Goal: Transaction & Acquisition: Purchase product/service

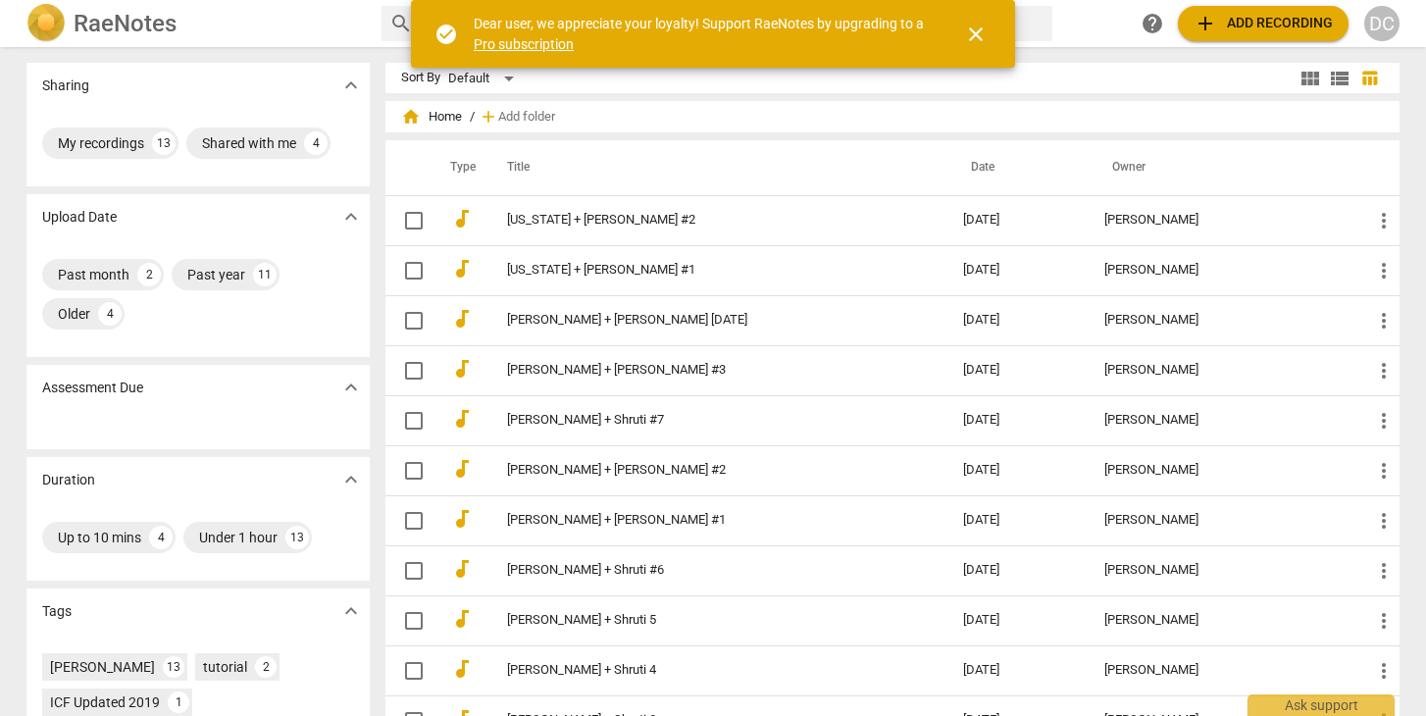
click at [1245, 31] on span "add Add recording" at bounding box center [1262, 24] width 139 height 24
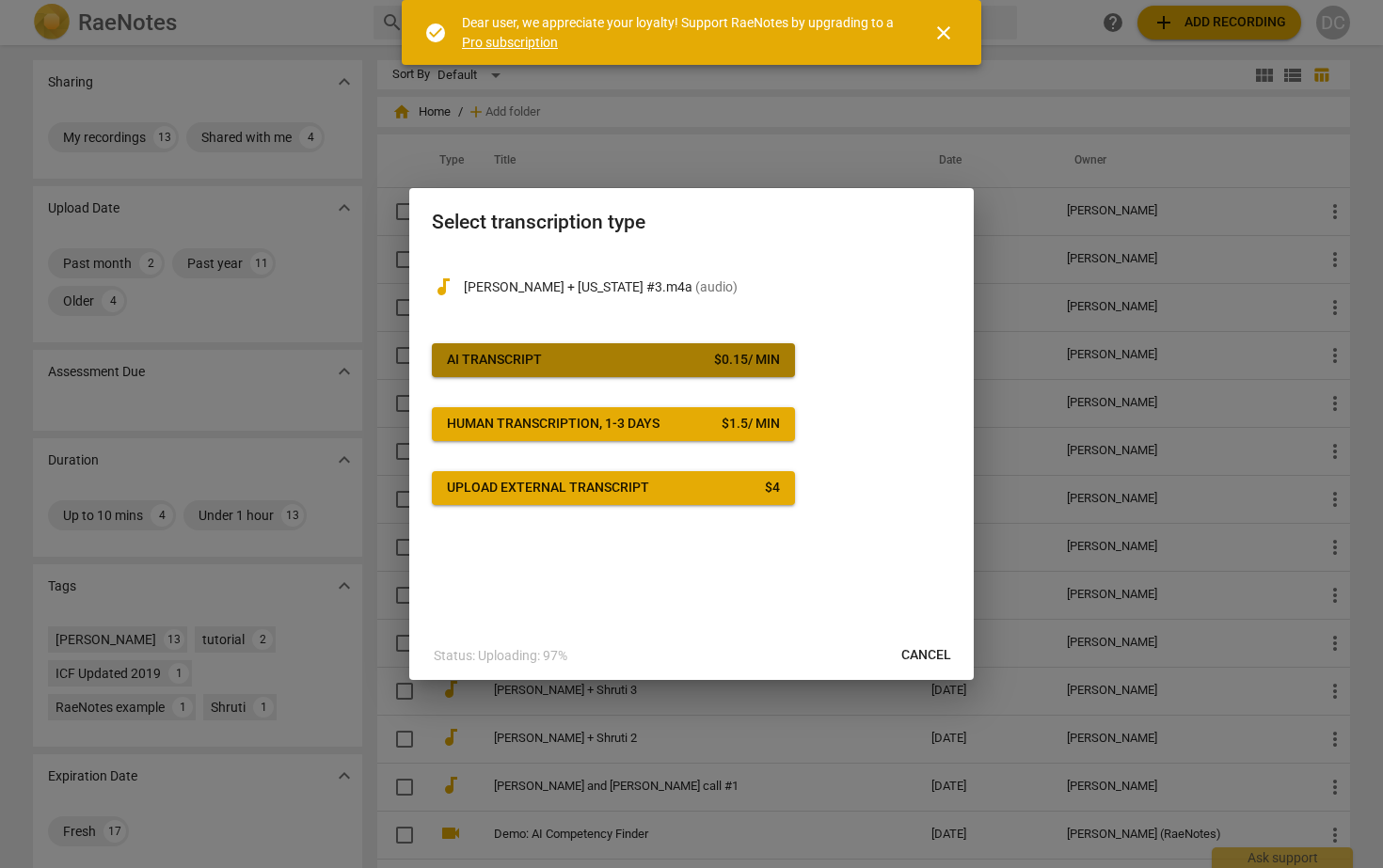
click at [593, 366] on span "AI Transcript $ 0.15 / min" at bounding box center [613, 361] width 333 height 19
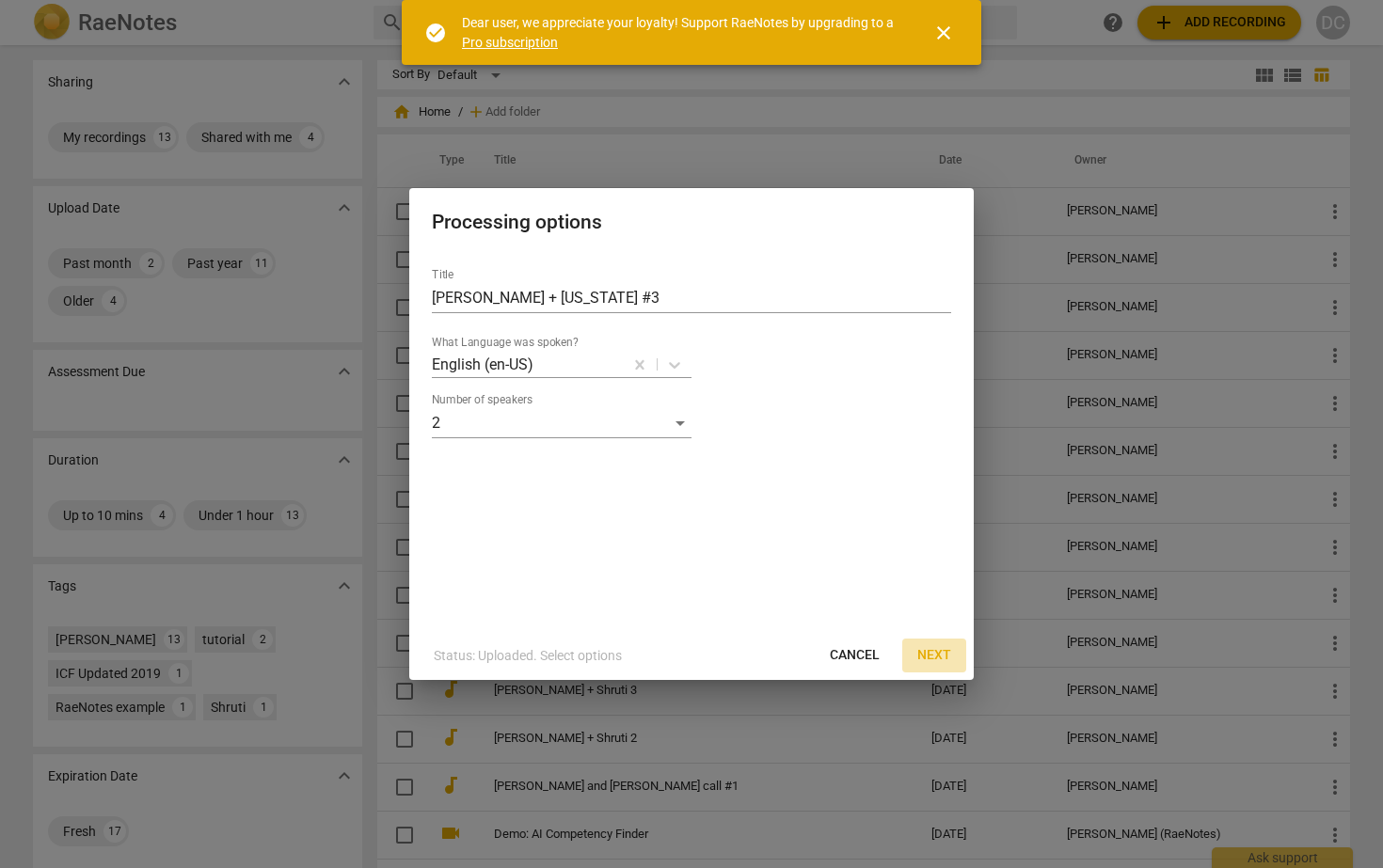
click at [936, 655] on span "Next" at bounding box center [933, 656] width 34 height 19
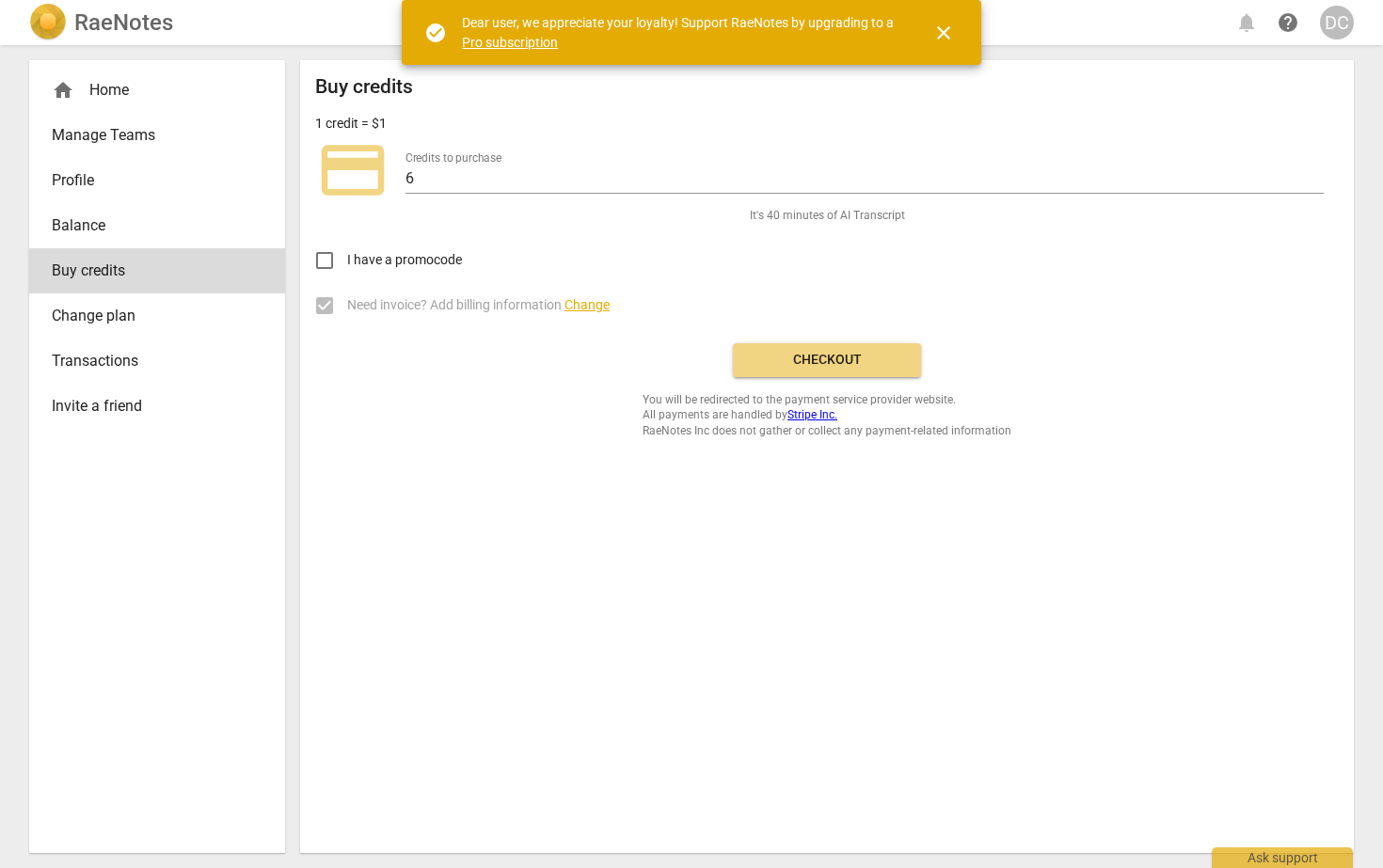
click at [832, 361] on span "Checkout" at bounding box center [827, 361] width 158 height 19
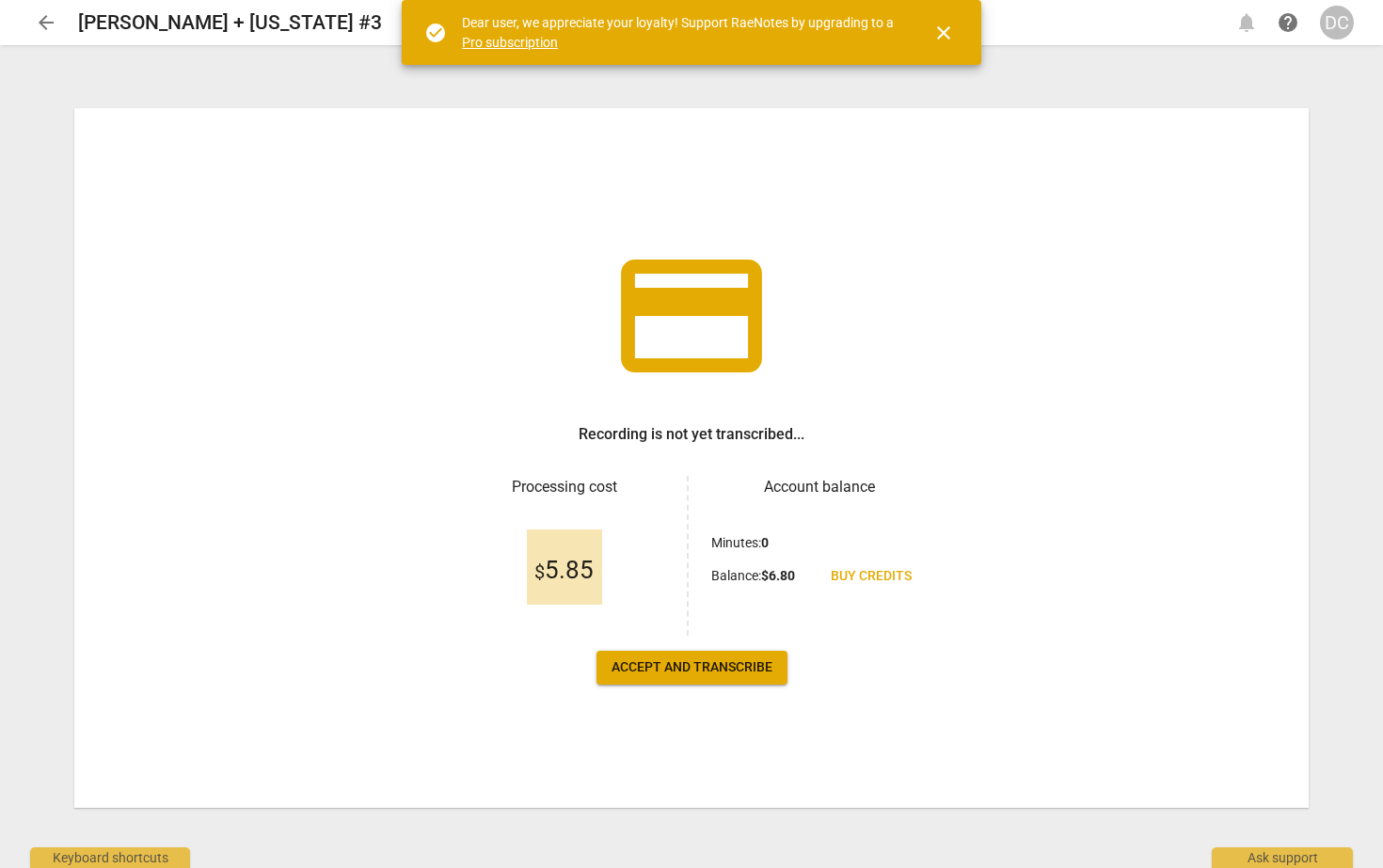
click at [659, 665] on span "Accept and transcribe" at bounding box center [692, 668] width 161 height 19
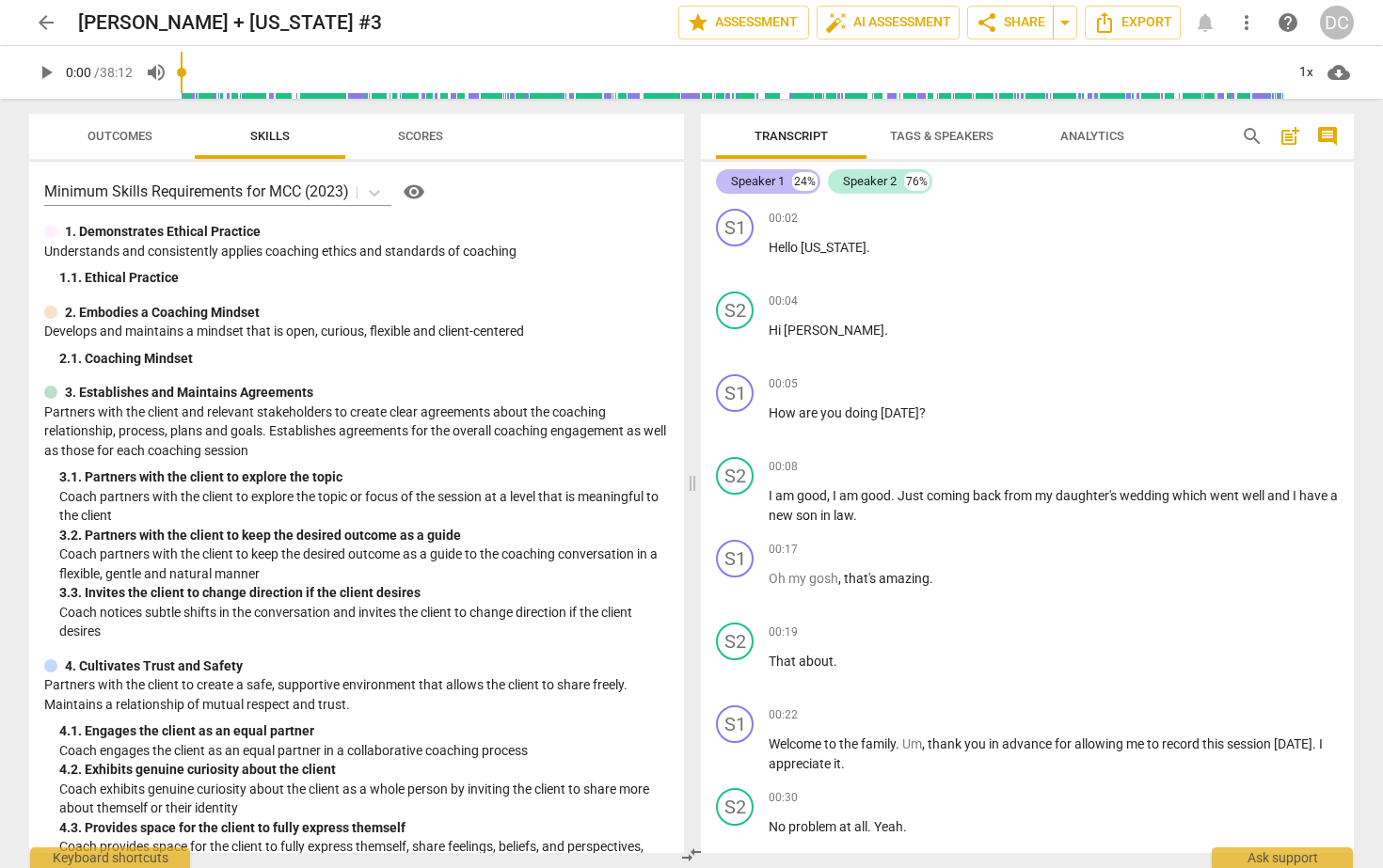
click at [765, 176] on div "Speaker 1" at bounding box center [758, 181] width 54 height 19
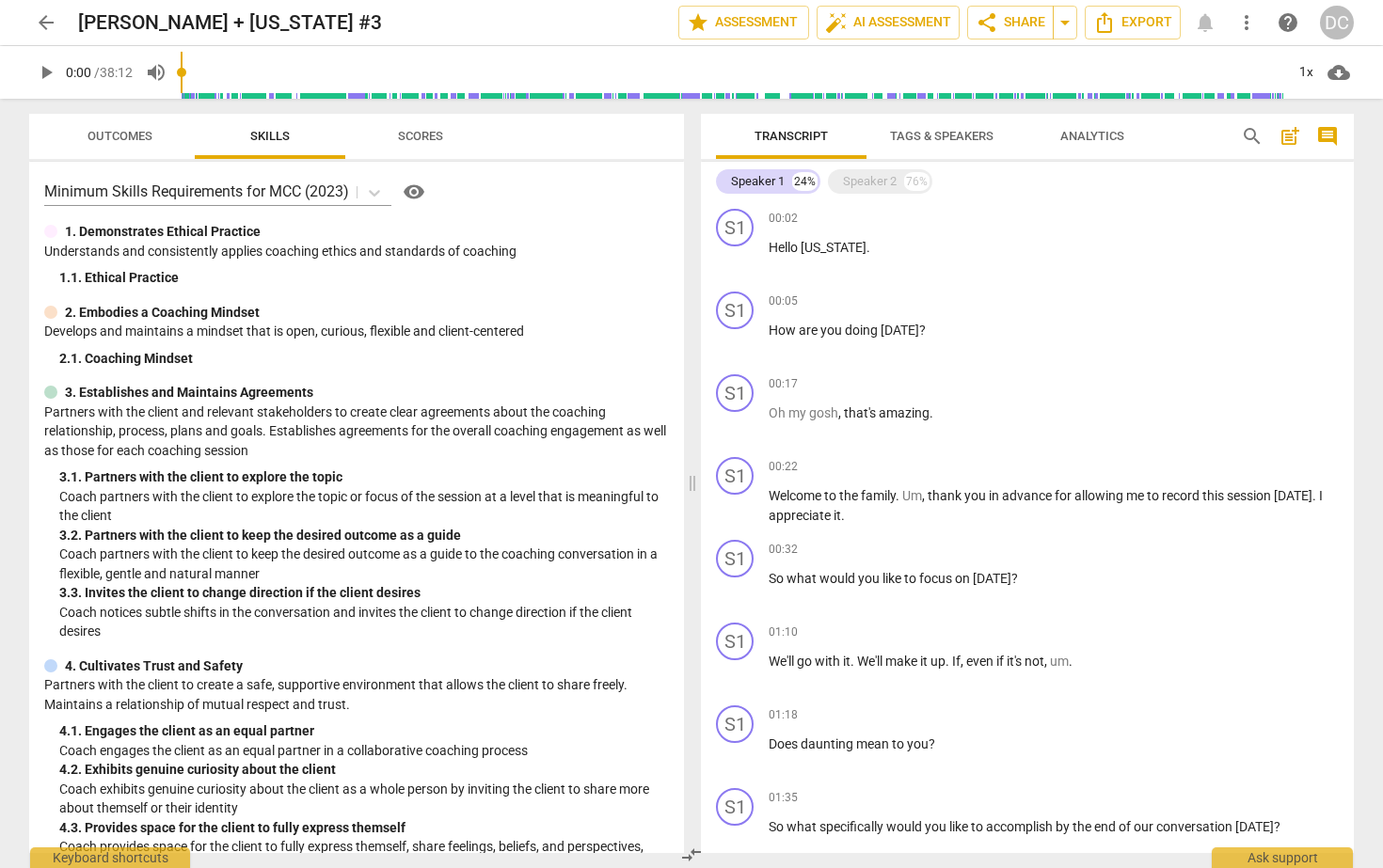
click at [937, 145] on span "Tags & Speakers" at bounding box center [941, 136] width 149 height 25
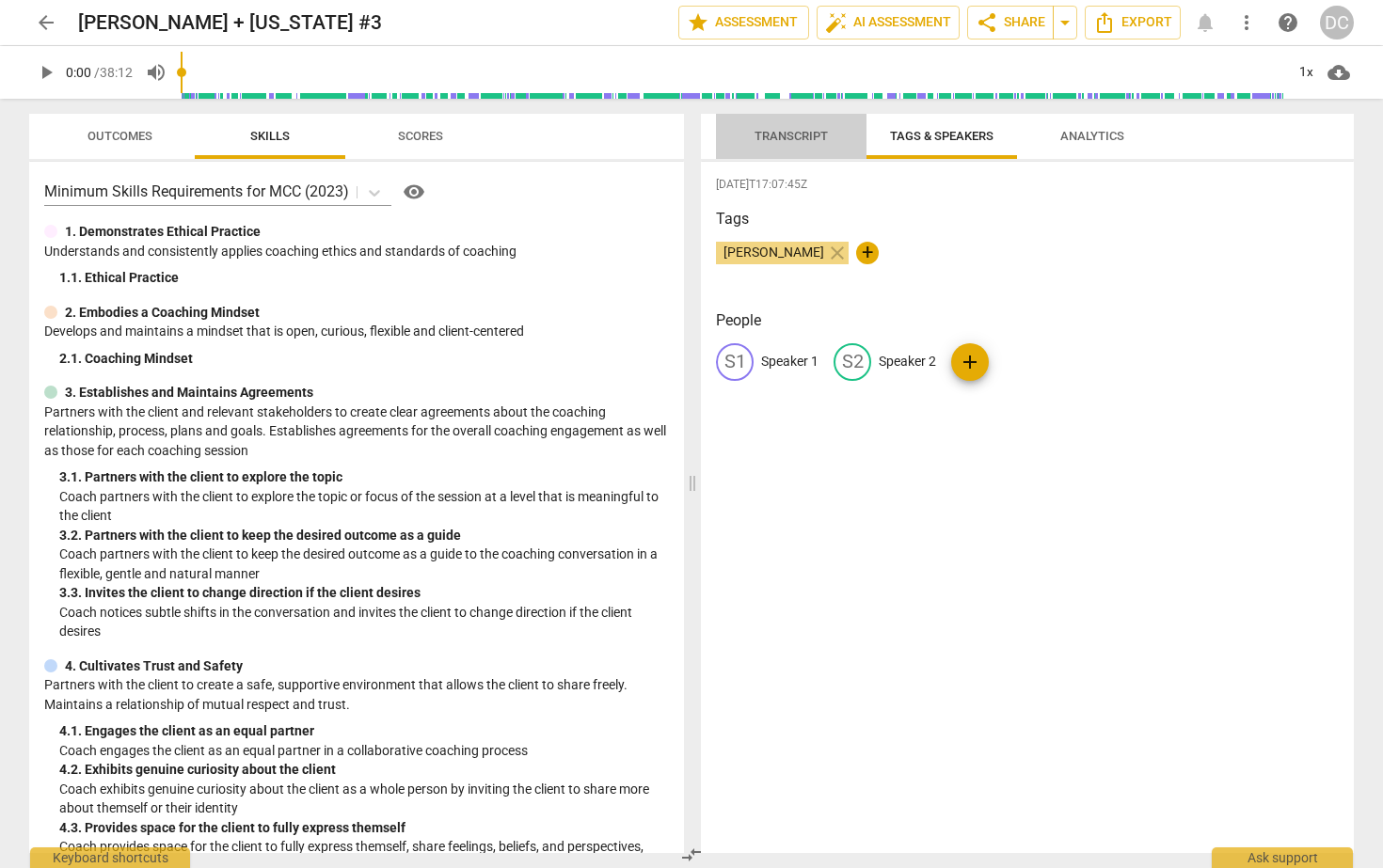
click at [790, 143] on span "Transcript" at bounding box center [791, 136] width 119 height 25
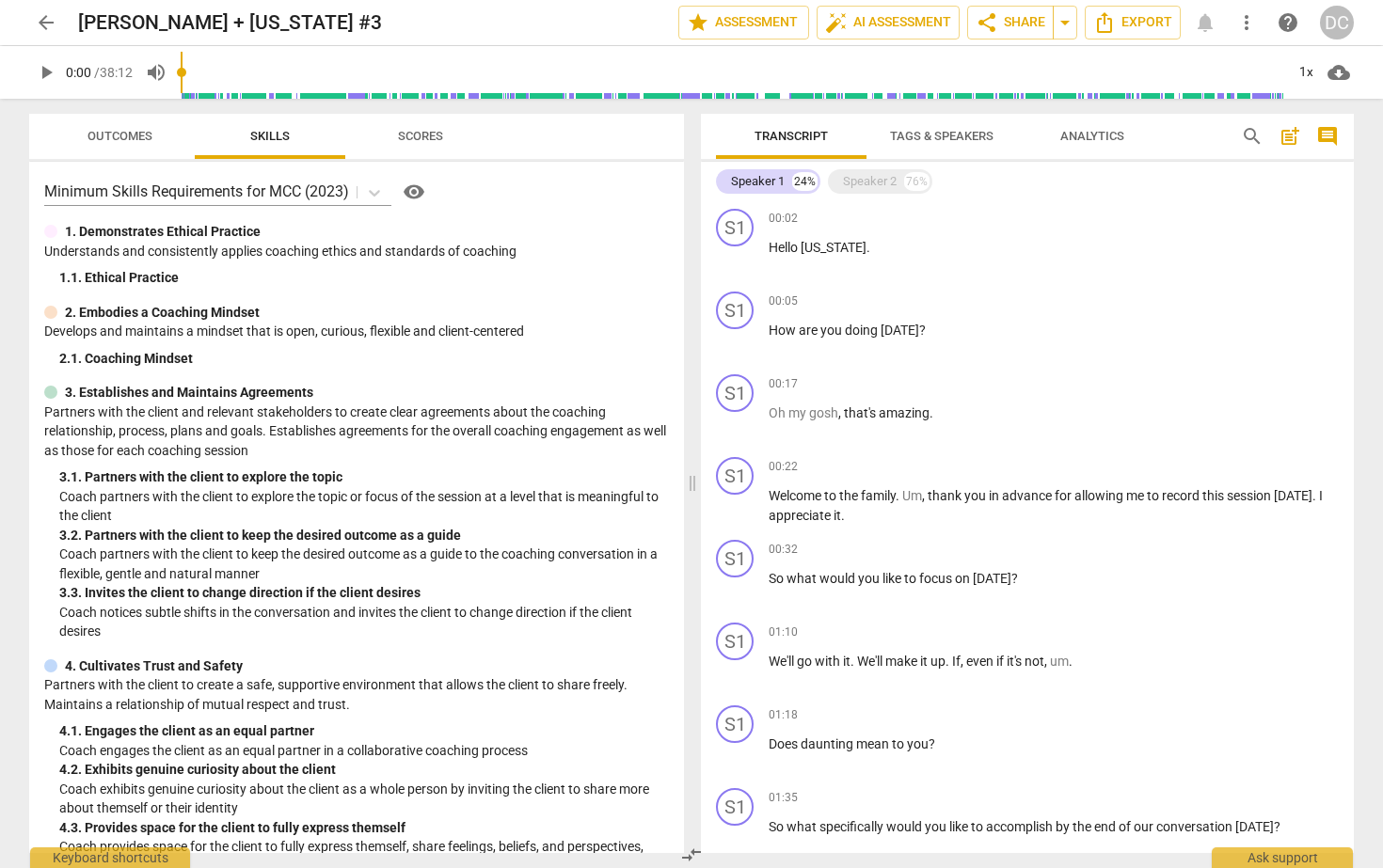
click at [909, 147] on span "Tags & Speakers" at bounding box center [941, 136] width 149 height 25
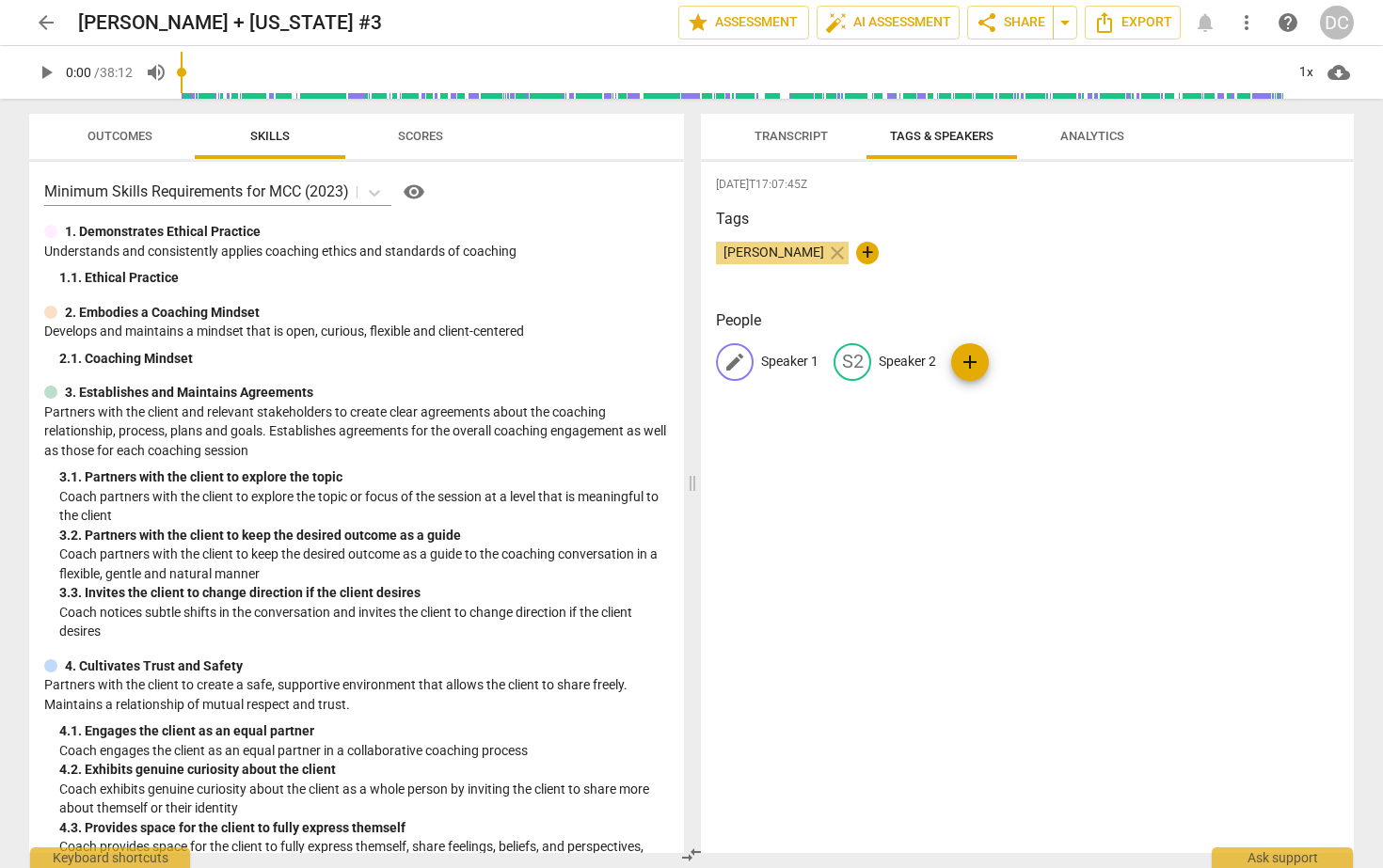
click at [778, 363] on p "Speaker 1" at bounding box center [789, 362] width 58 height 20
type input "[PERSON_NAME]"
click at [1018, 366] on p "Speaker 2" at bounding box center [1029, 362] width 58 height 20
type input "[US_STATE]"
click at [897, 592] on div "[DATE]T17:07:45Z Tags [PERSON_NAME] close + People DE [PERSON_NAME] [US_STATE] …" at bounding box center [1027, 507] width 653 height 692
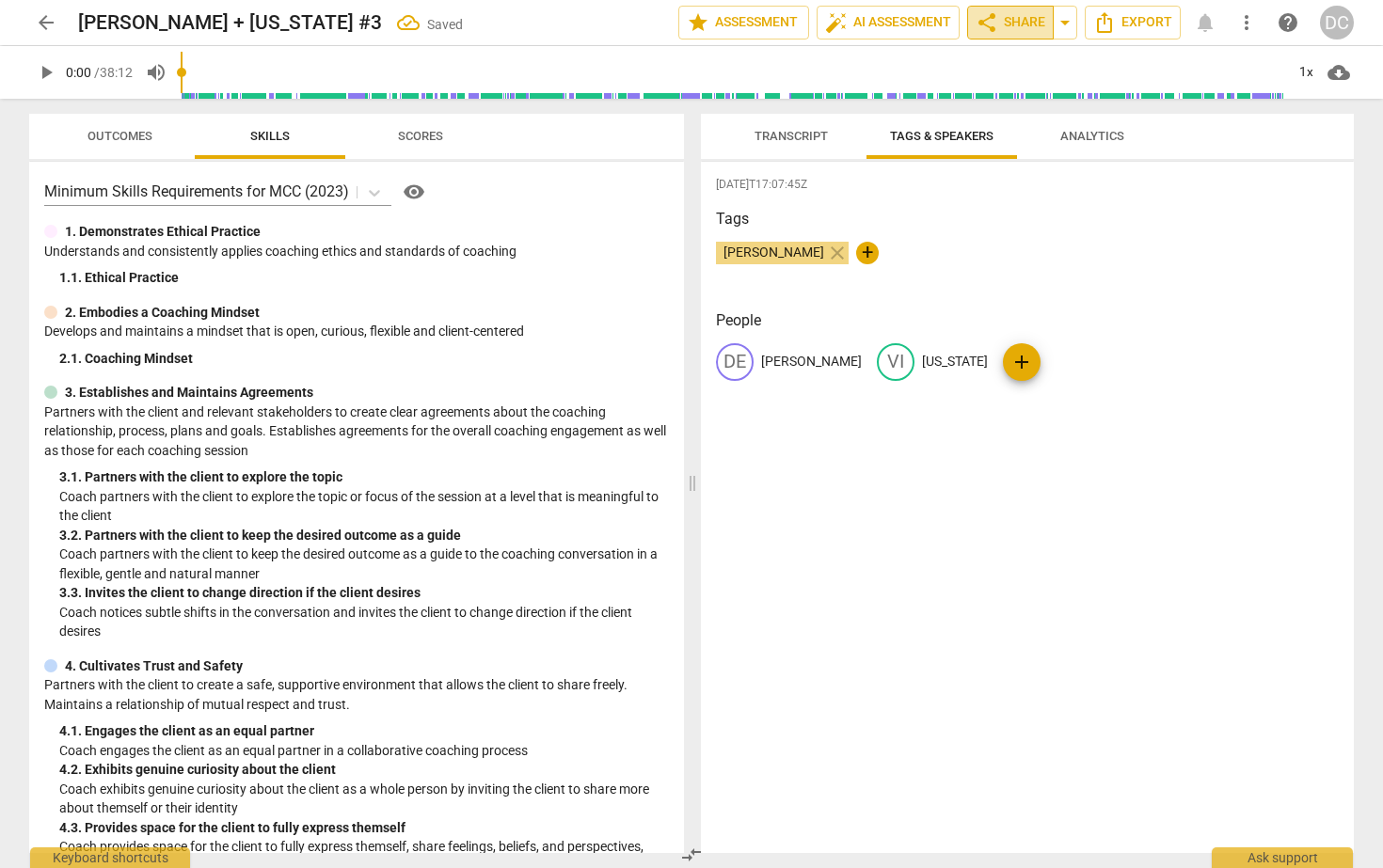
click at [997, 19] on span "share Share" at bounding box center [1010, 23] width 70 height 23
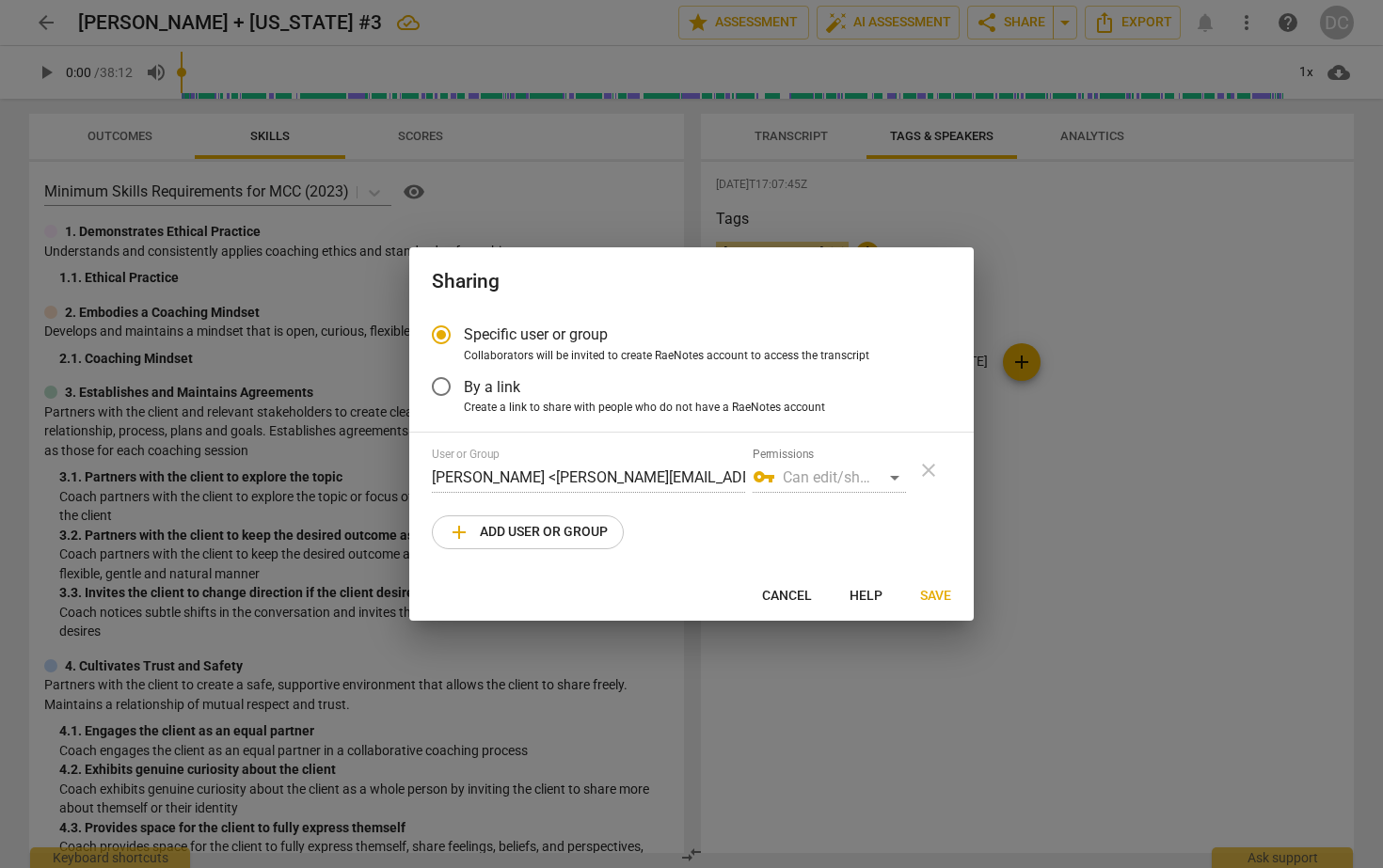
click at [494, 538] on span "add Add user or group" at bounding box center [527, 532] width 160 height 23
radio input "false"
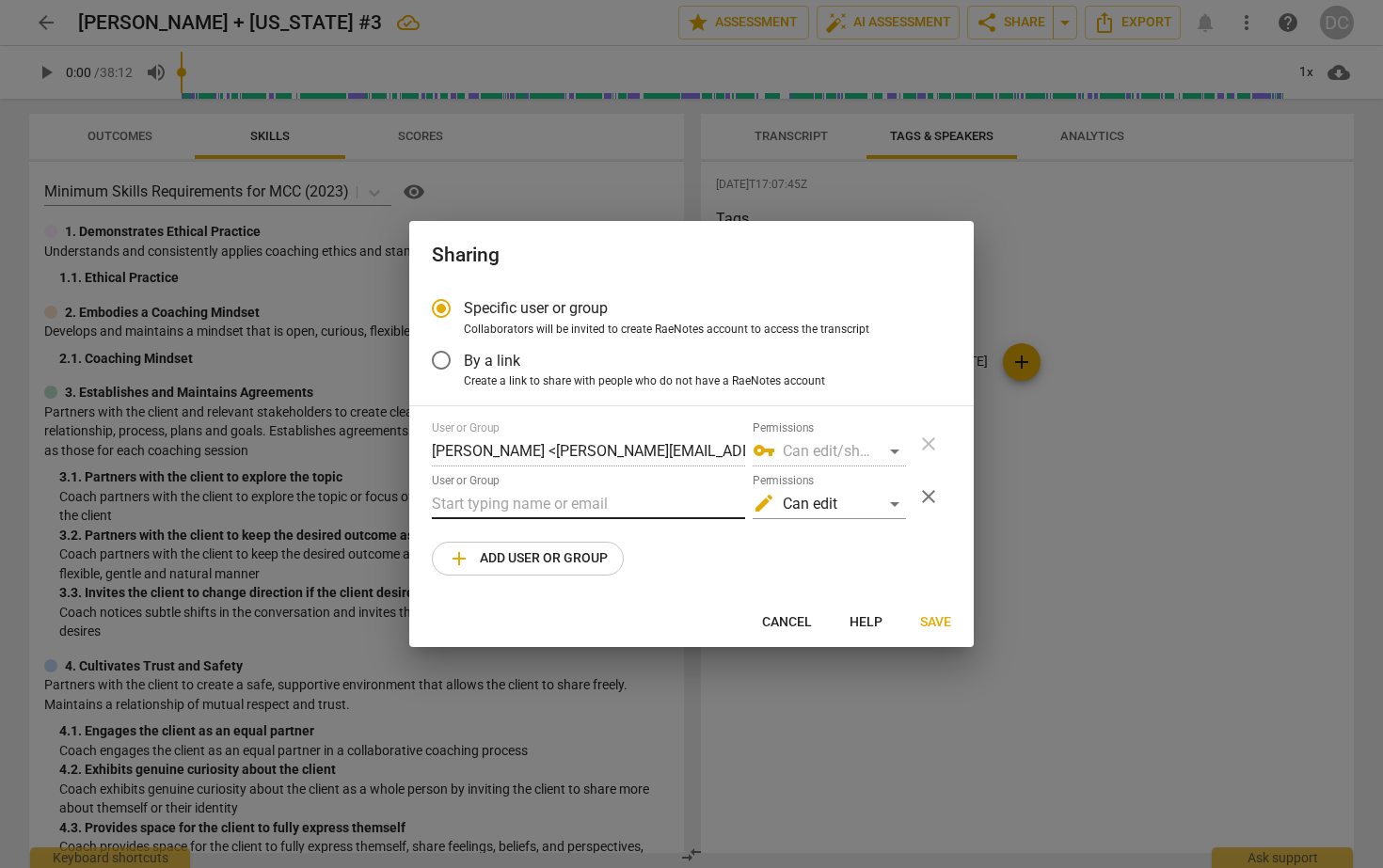
click at [494, 503] on input "text" at bounding box center [588, 504] width 314 height 30
type input "[PERSON_NAME][EMAIL_ADDRESS][DOMAIN_NAME]"
click at [926, 617] on span "Save" at bounding box center [935, 622] width 31 height 19
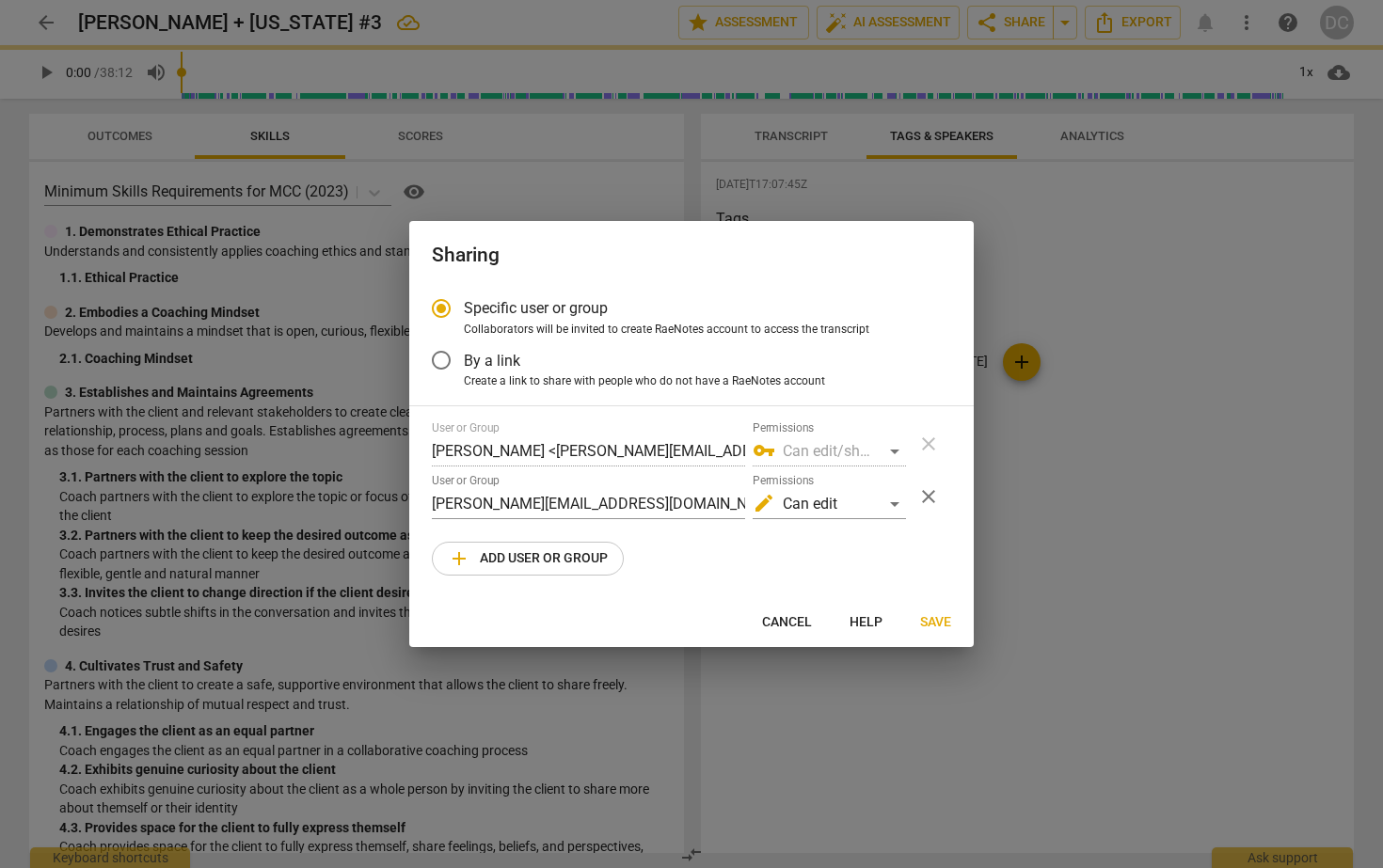
radio input "false"
type input "[PERSON_NAME] <[PERSON_NAME][EMAIL_ADDRESS][DOMAIN_NAME]>"
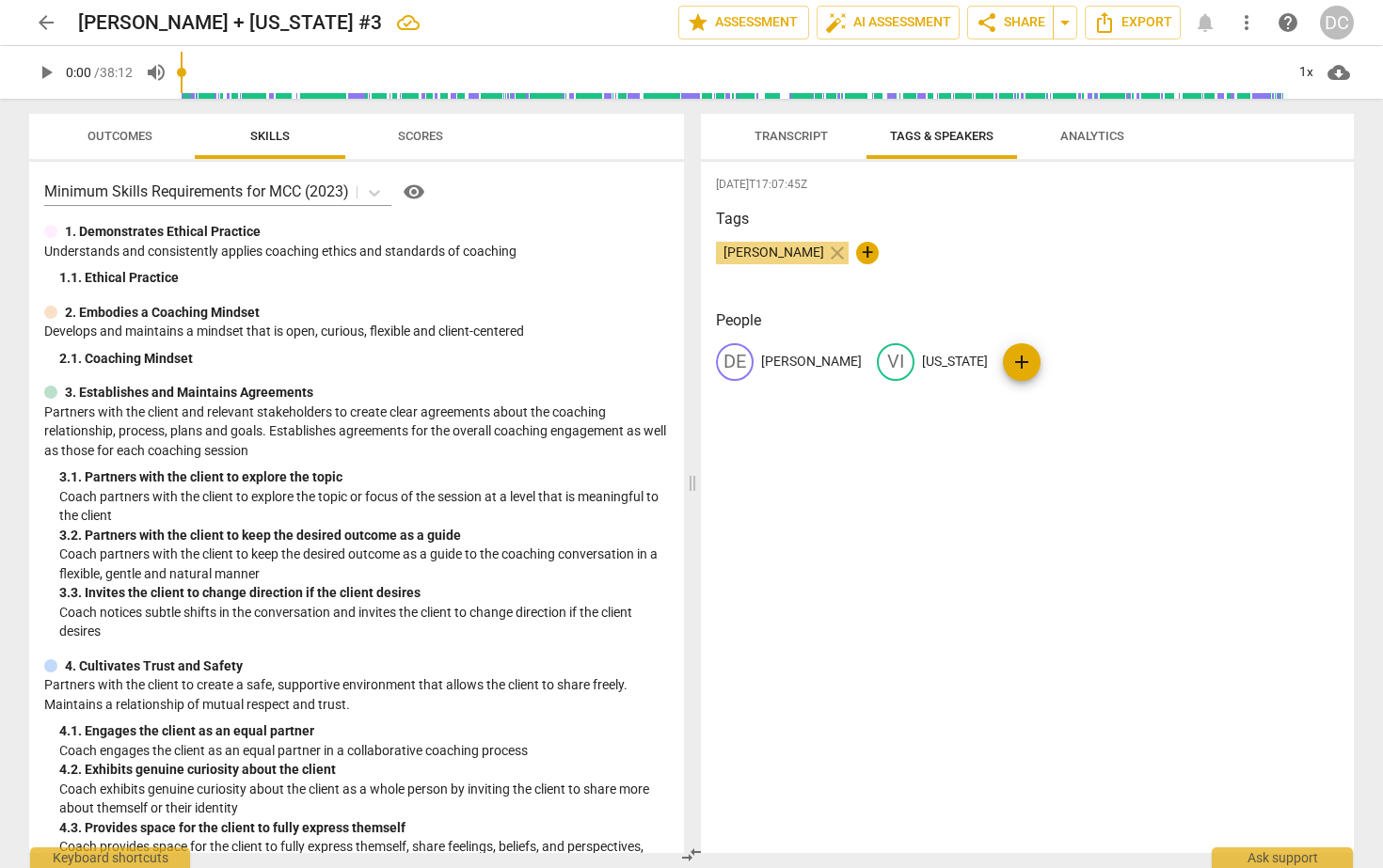
click at [45, 23] on span "arrow_back" at bounding box center [46, 23] width 23 height 23
